Goal: Transaction & Acquisition: Download file/media

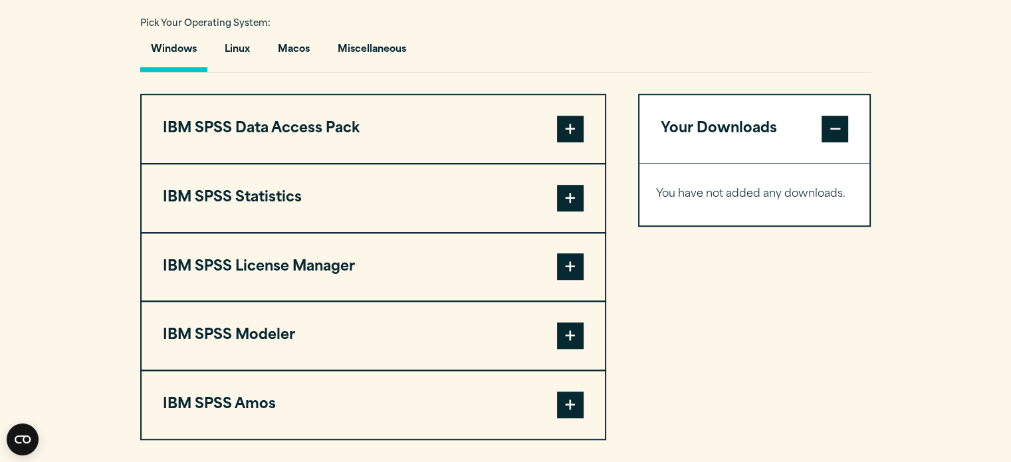
scroll to position [985, 0]
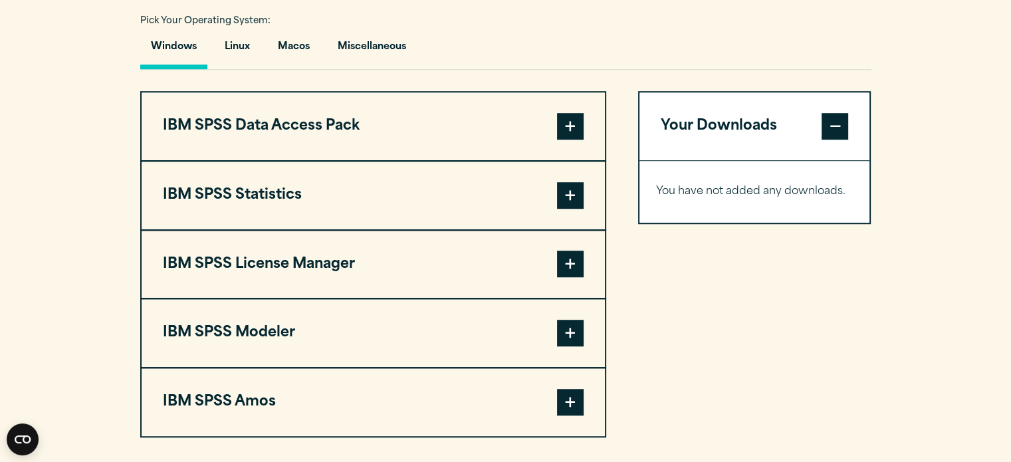
click at [544, 191] on button "IBM SPSS Statistics" at bounding box center [373, 195] width 463 height 68
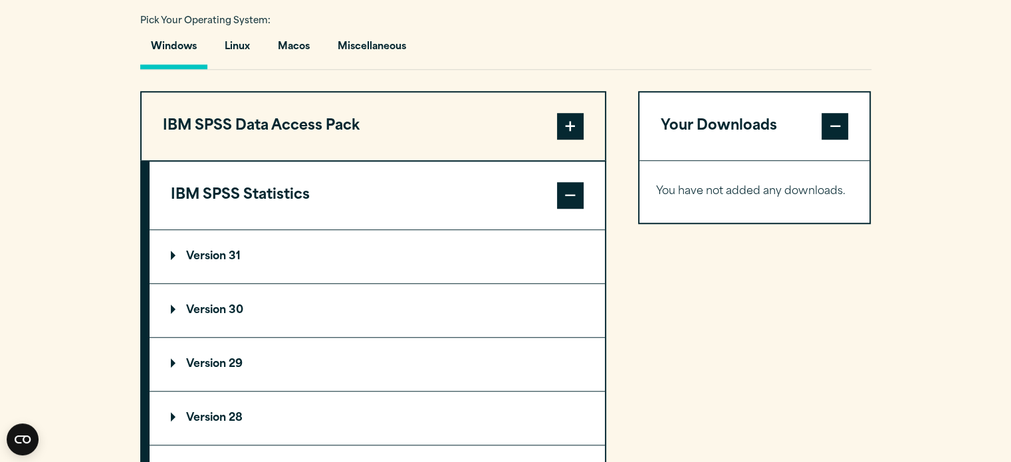
click at [314, 268] on summary "Version 31" at bounding box center [377, 256] width 455 height 53
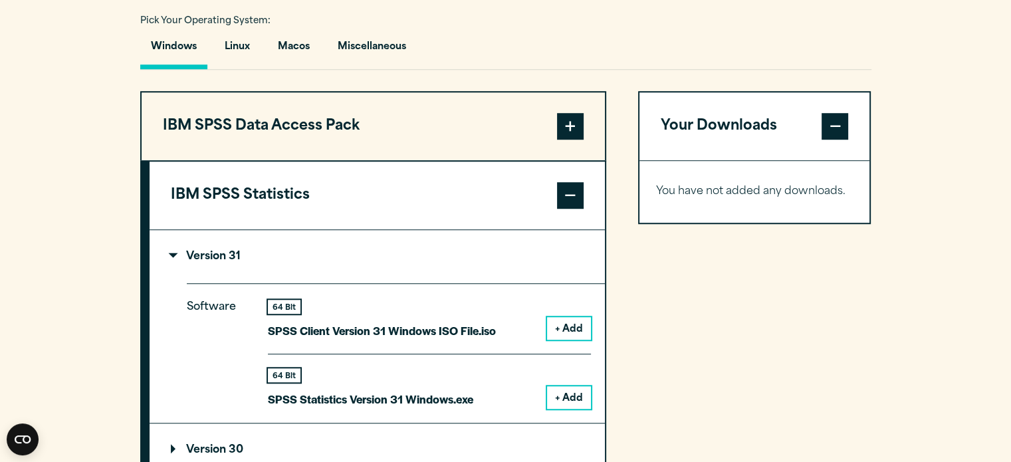
click at [573, 387] on button "+ Add" at bounding box center [569, 397] width 44 height 23
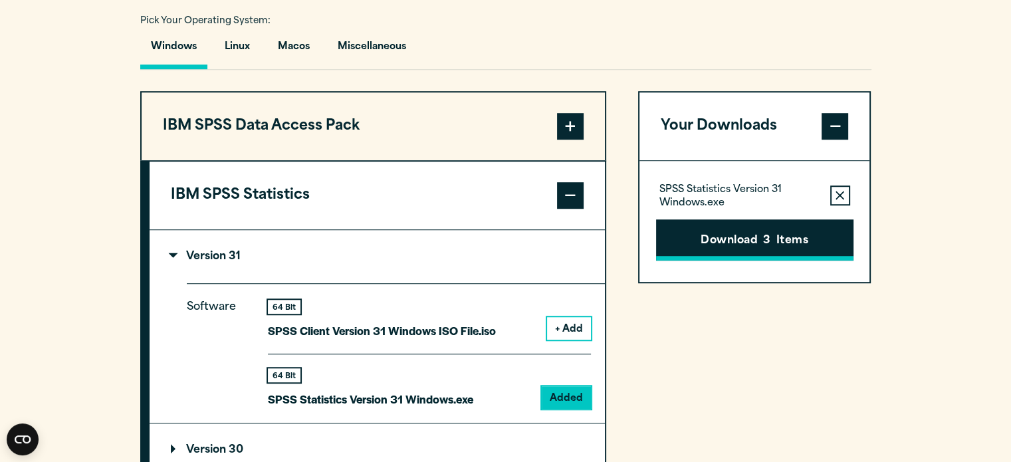
click at [743, 243] on button "Download 3 Items" at bounding box center [754, 239] width 197 height 41
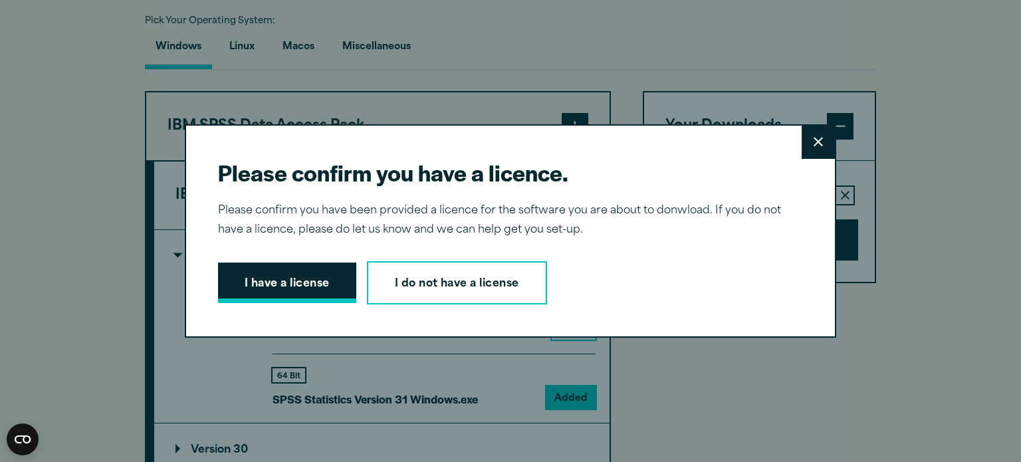
click at [276, 294] on button "I have a license" at bounding box center [287, 282] width 138 height 41
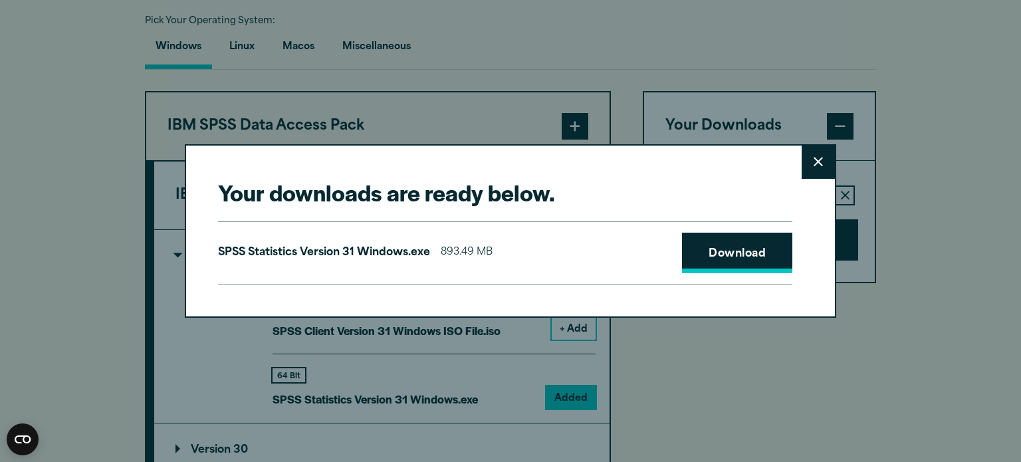
click at [724, 245] on link "Download" at bounding box center [737, 253] width 110 height 41
click at [734, 260] on link "Download" at bounding box center [737, 253] width 110 height 41
click at [707, 260] on link "Download" at bounding box center [737, 253] width 110 height 41
click at [710, 263] on link "Download" at bounding box center [737, 253] width 110 height 41
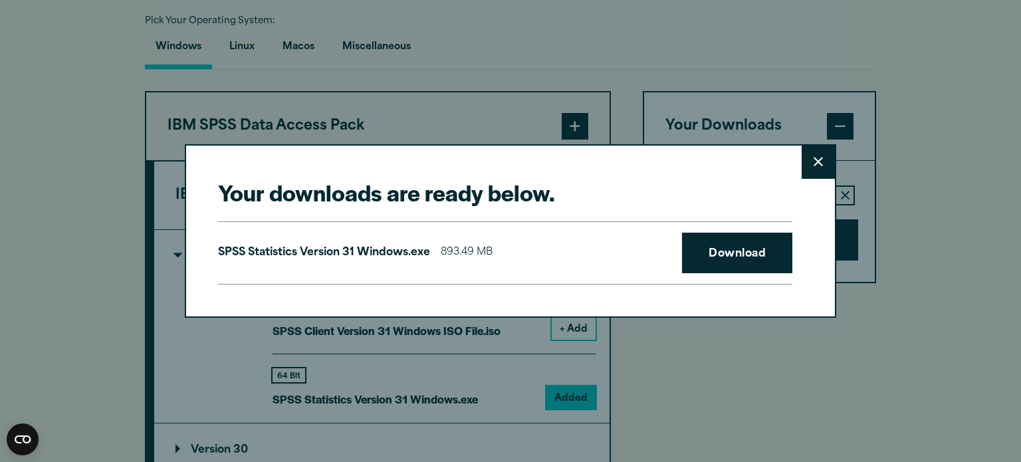
click at [810, 177] on button "Close" at bounding box center [817, 162] width 33 height 33
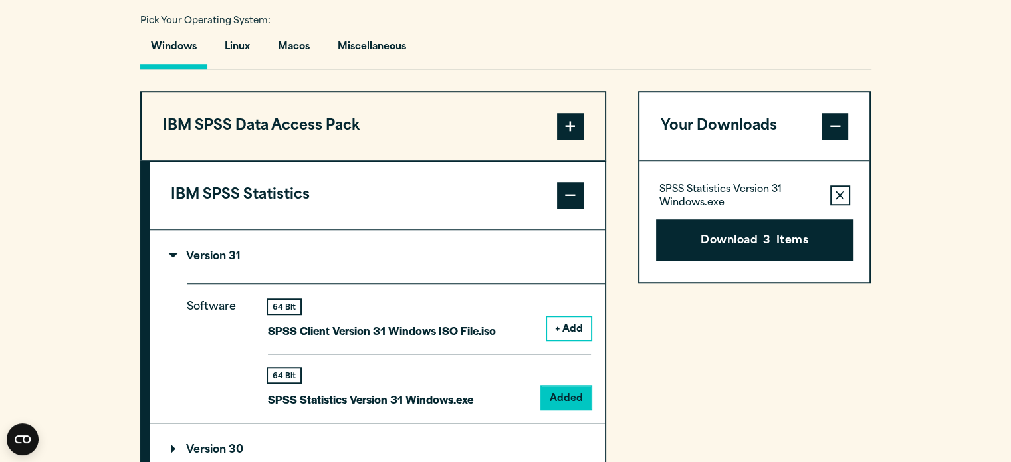
click at [831, 113] on span at bounding box center [834, 126] width 27 height 27
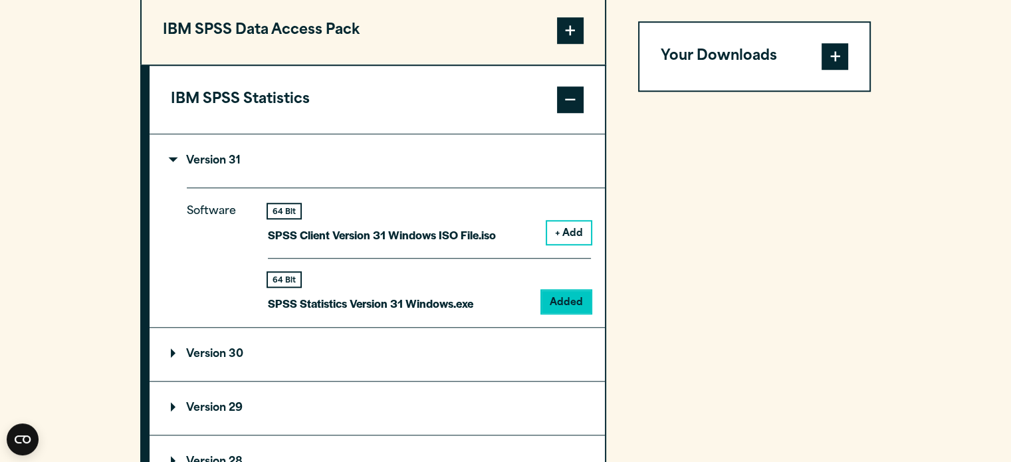
scroll to position [1092, 0]
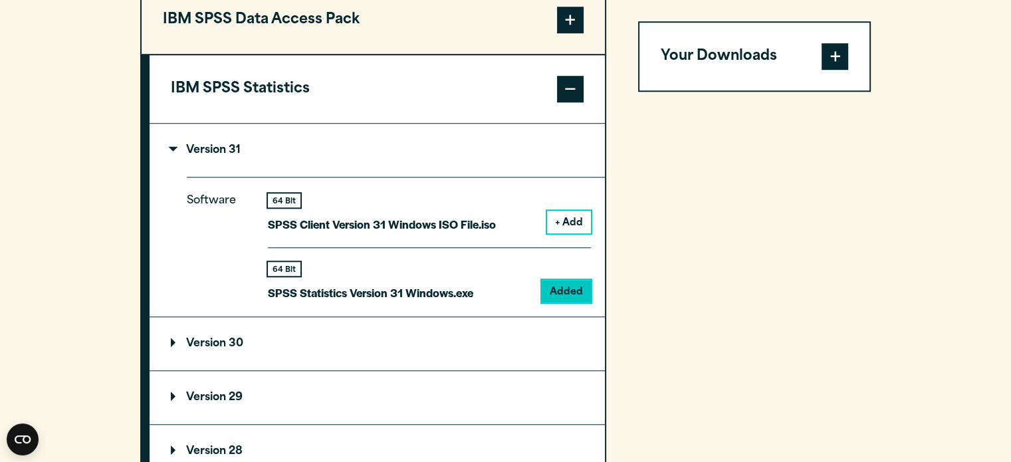
click at [704, 56] on button "Your Downloads" at bounding box center [754, 57] width 231 height 68
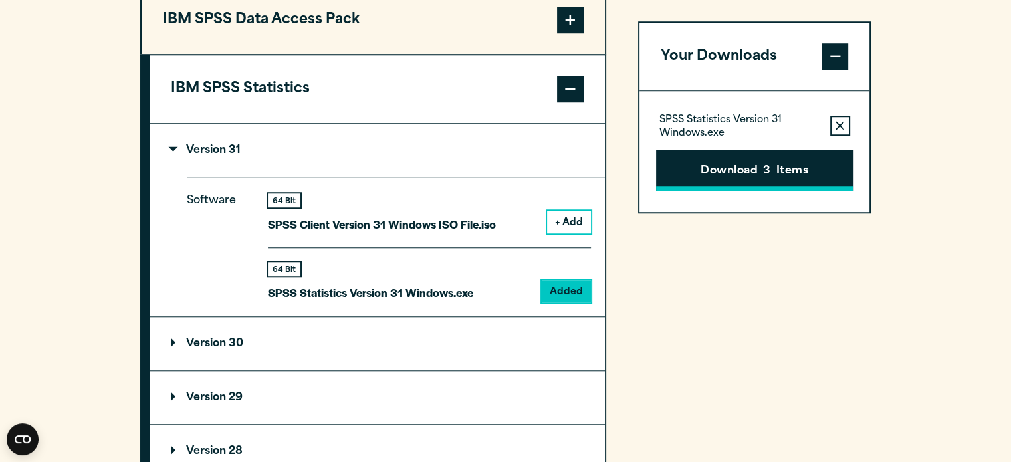
click at [762, 161] on button "Download 3 Items" at bounding box center [754, 170] width 197 height 41
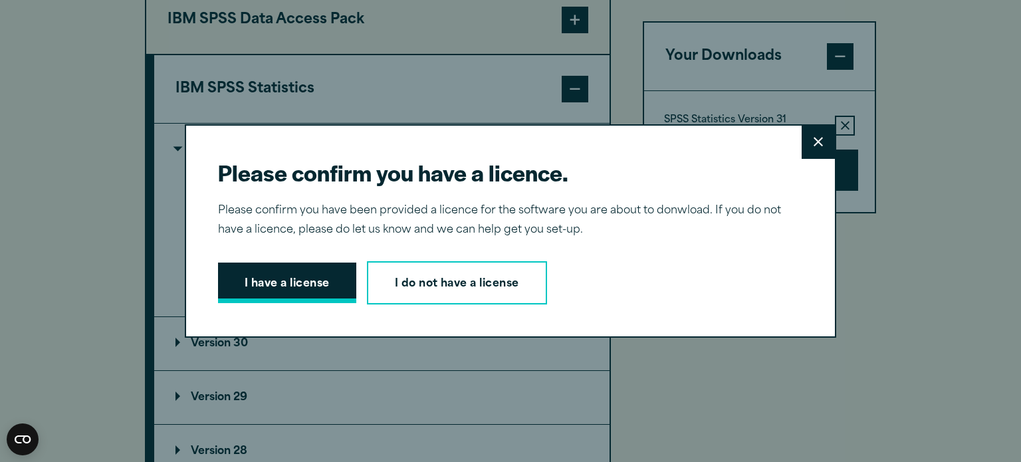
click at [254, 292] on button "I have a license" at bounding box center [287, 282] width 138 height 41
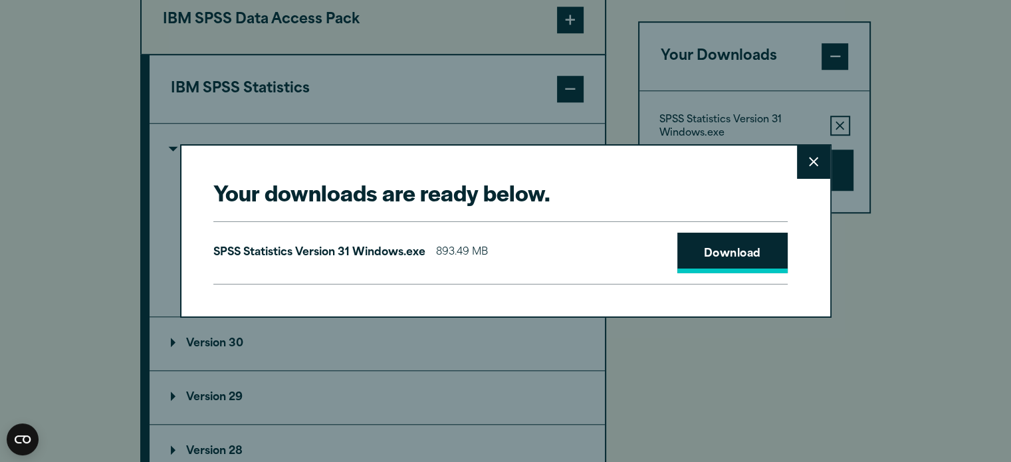
click at [737, 265] on link "Download" at bounding box center [732, 253] width 110 height 41
click at [734, 264] on link "Download" at bounding box center [732, 253] width 110 height 41
click at [815, 159] on icon at bounding box center [813, 162] width 9 height 10
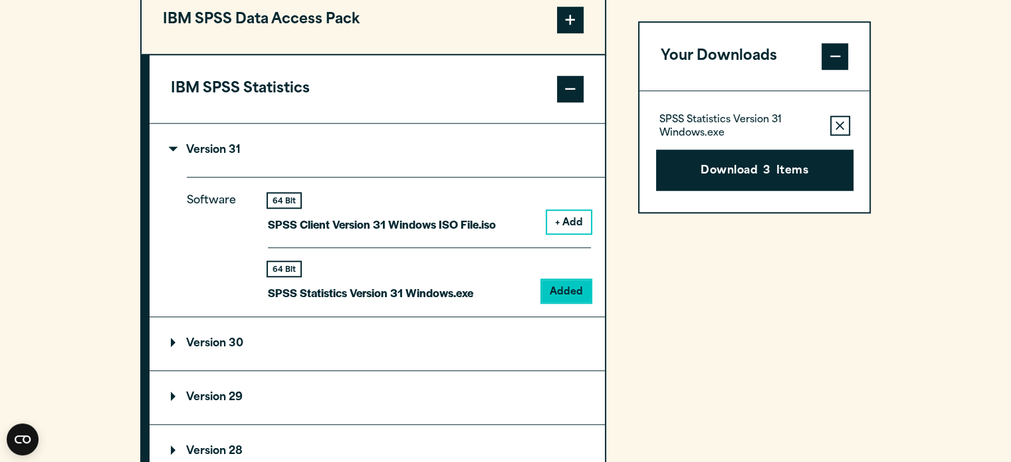
click at [845, 129] on button "Remove this item from your software download list" at bounding box center [840, 126] width 20 height 20
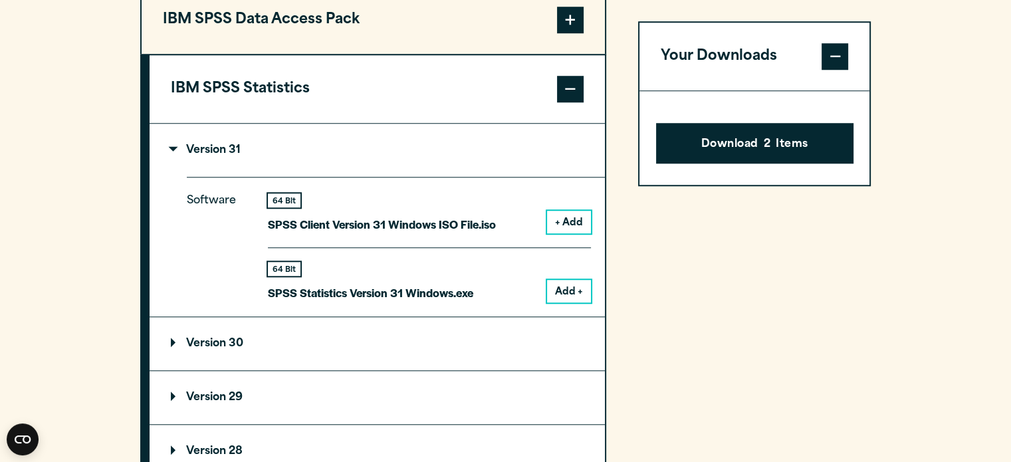
click at [835, 56] on span at bounding box center [834, 56] width 27 height 27
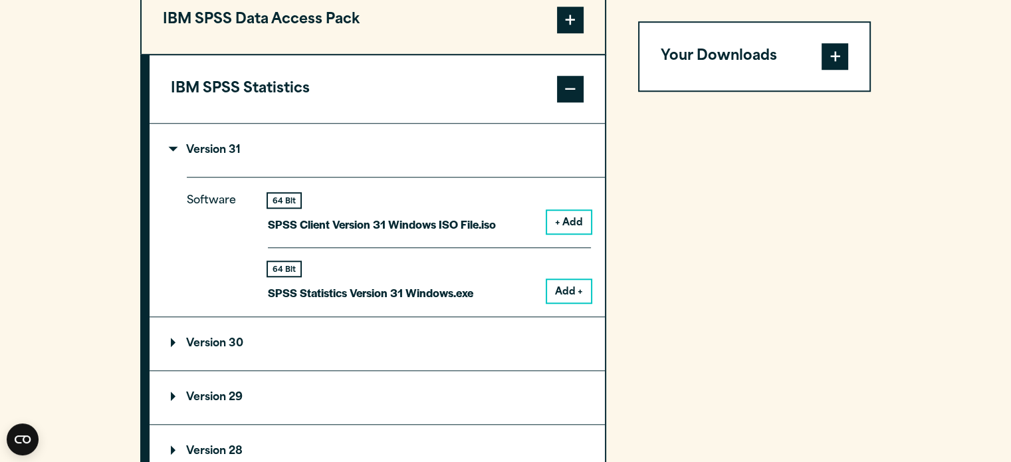
click at [563, 284] on button "Add +" at bounding box center [569, 291] width 44 height 23
click at [835, 50] on span at bounding box center [834, 56] width 27 height 27
